Goal: Transaction & Acquisition: Book appointment/travel/reservation

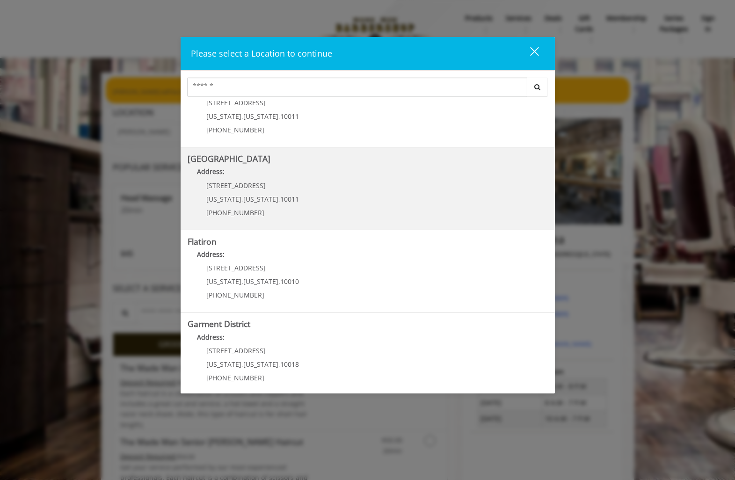
scroll to position [125, 0]
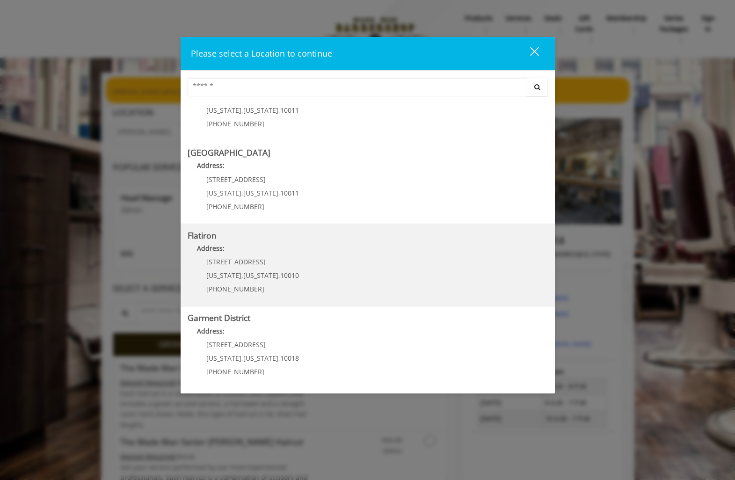
click at [344, 267] on "Flatiron Address: [STREET_ADDRESS][US_STATE][US_STATE] (917) 475-1765" at bounding box center [368, 265] width 360 height 68
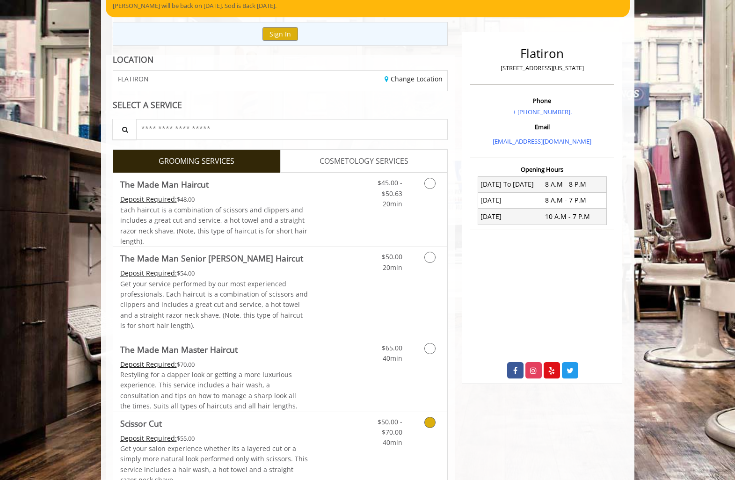
scroll to position [62, 0]
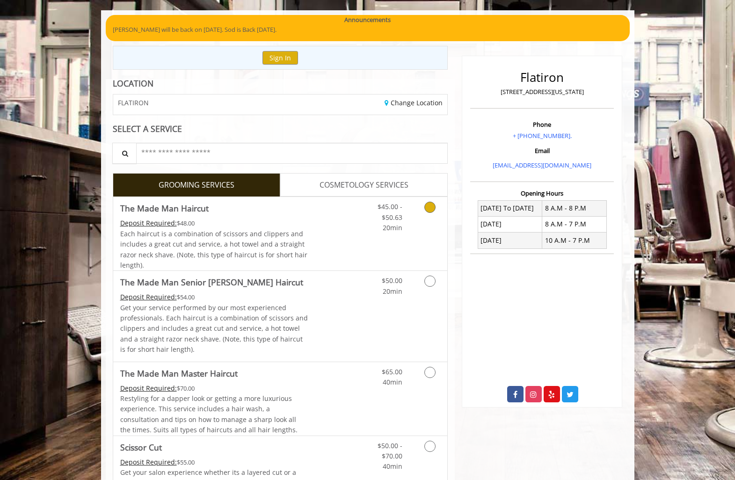
click at [368, 248] on div "$45.00 - $50.63 20min" at bounding box center [406, 234] width 84 height 74
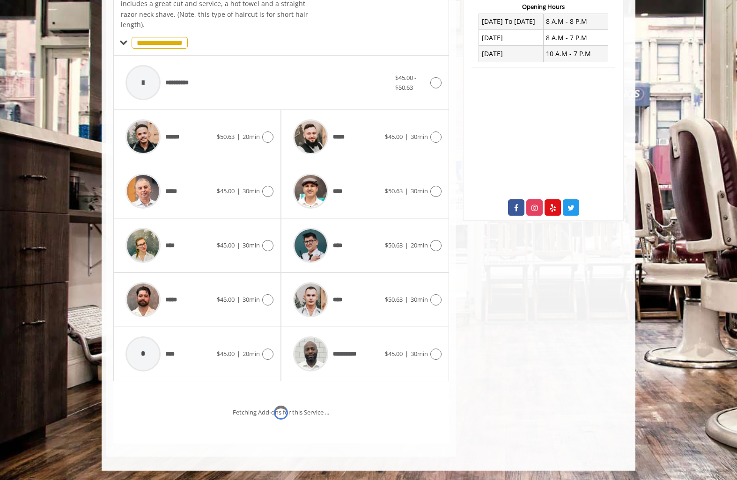
scroll to position [279, 0]
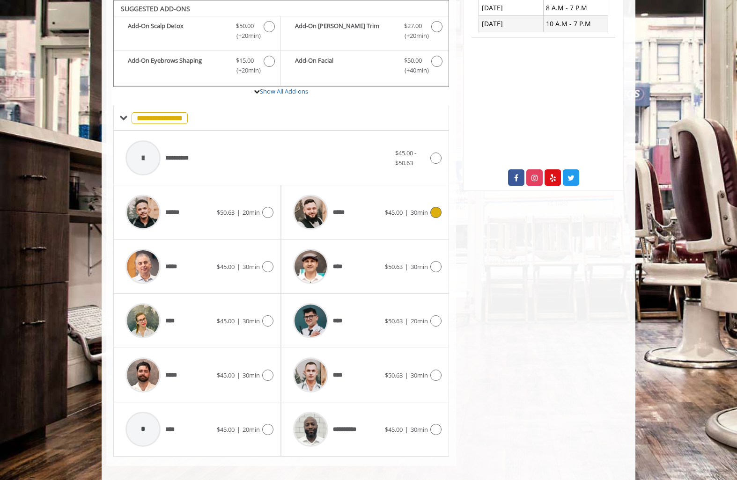
click at [402, 219] on div "***** $45.00 | 30min" at bounding box center [364, 212] width 153 height 44
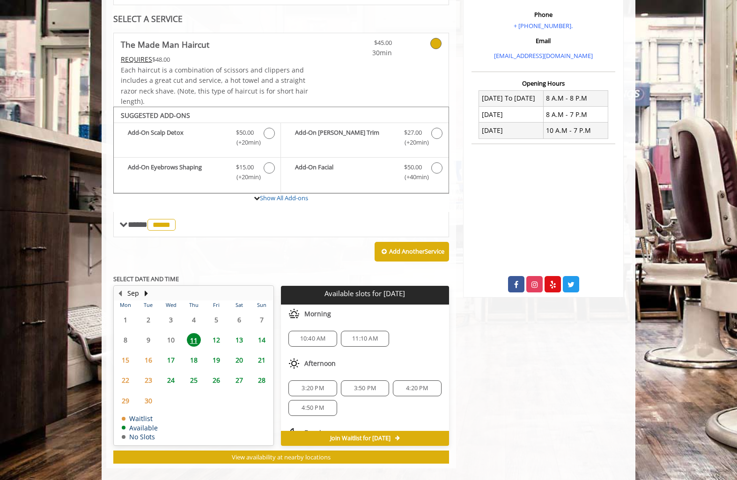
scroll to position [184, 0]
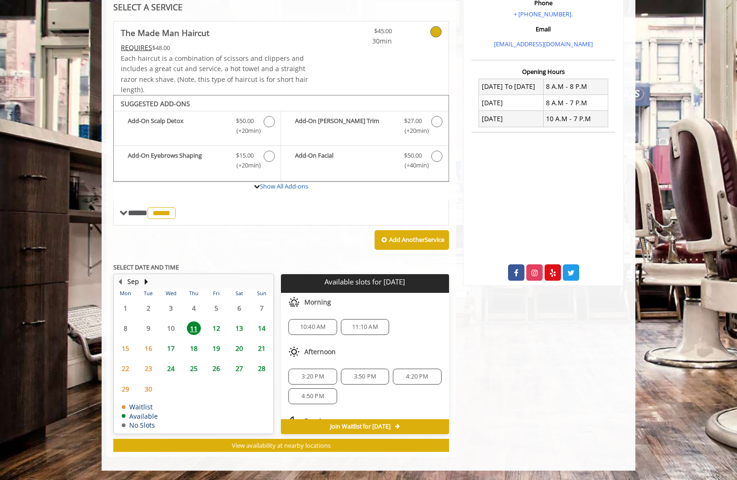
click at [238, 329] on span "13" at bounding box center [239, 329] width 14 height 14
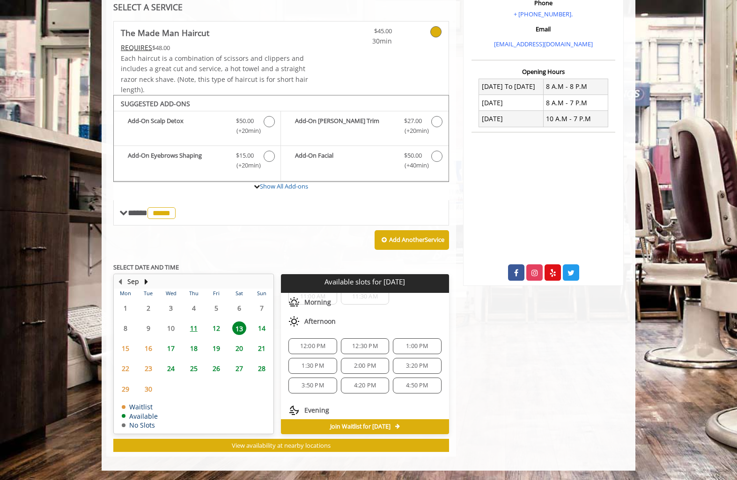
scroll to position [73, 0]
click at [558, 367] on div "Flatiron [STREET_ADDRESS][US_STATE] Phone + [PHONE_NUMBER]. Email [EMAIL_ADDRES…" at bounding box center [543, 190] width 175 height 533
click at [559, 366] on div "Flatiron [STREET_ADDRESS][US_STATE] Phone + [PHONE_NUMBER]. Email [EMAIL_ADDRES…" at bounding box center [543, 190] width 175 height 533
click at [534, 330] on div "Flatiron [STREET_ADDRESS][US_STATE] Phone + [PHONE_NUMBER]. Email [EMAIL_ADDRES…" at bounding box center [543, 190] width 175 height 533
